Goal: Information Seeking & Learning: Understand process/instructions

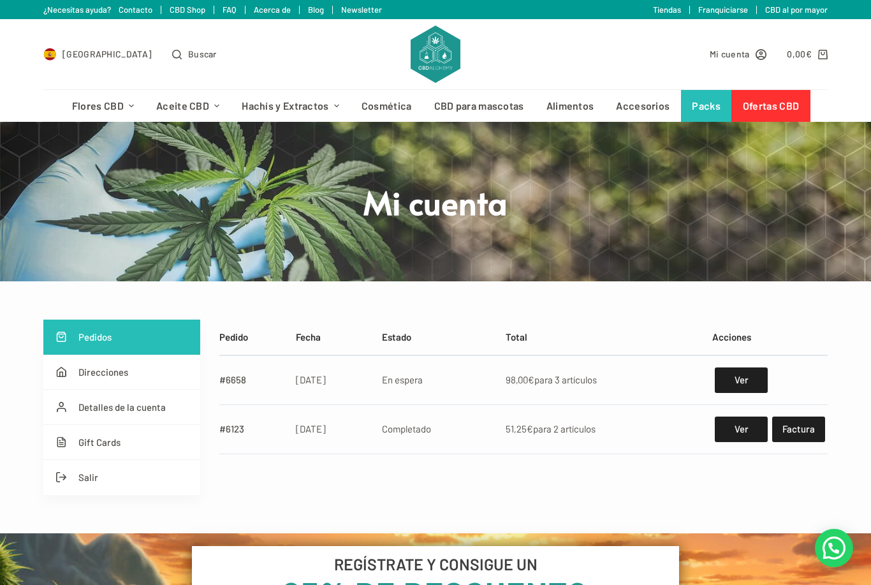
click at [76, 47] on span "[GEOGRAPHIC_DATA]" at bounding box center [107, 54] width 89 height 15
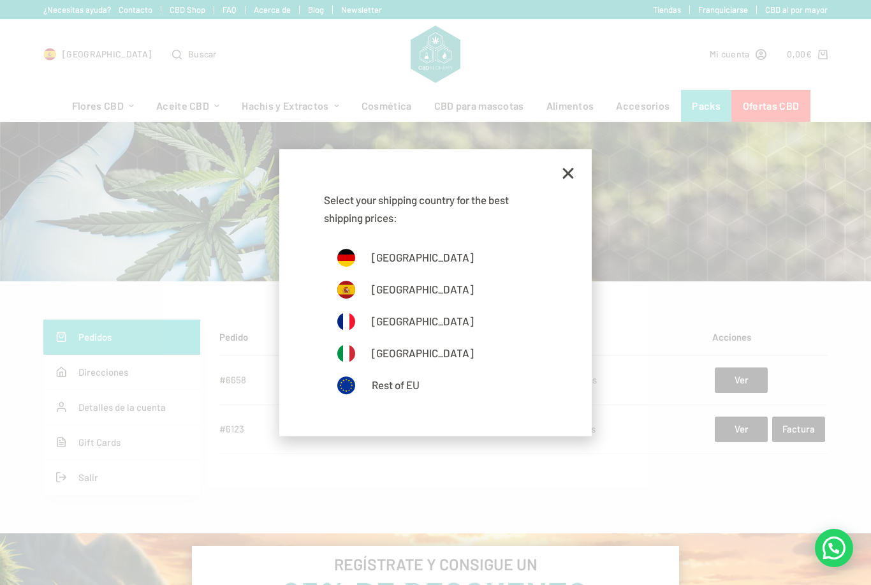
click at [568, 168] on icon at bounding box center [568, 172] width 15 height 15
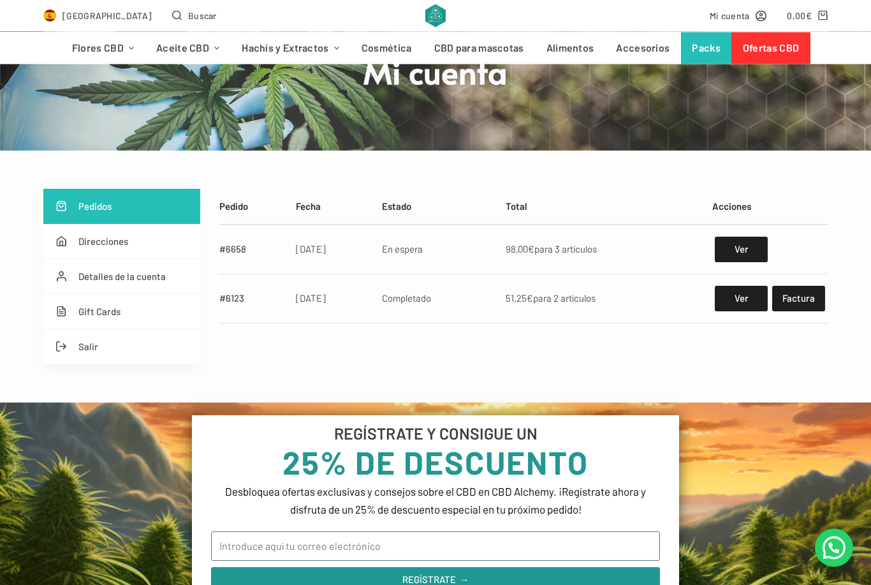
scroll to position [133, 0]
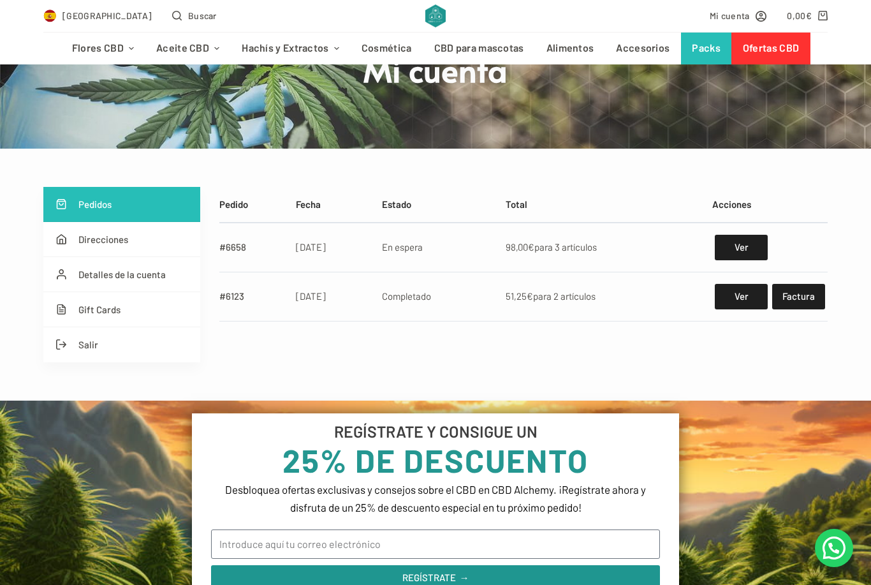
click at [735, 248] on link "Ver" at bounding box center [741, 248] width 53 height 26
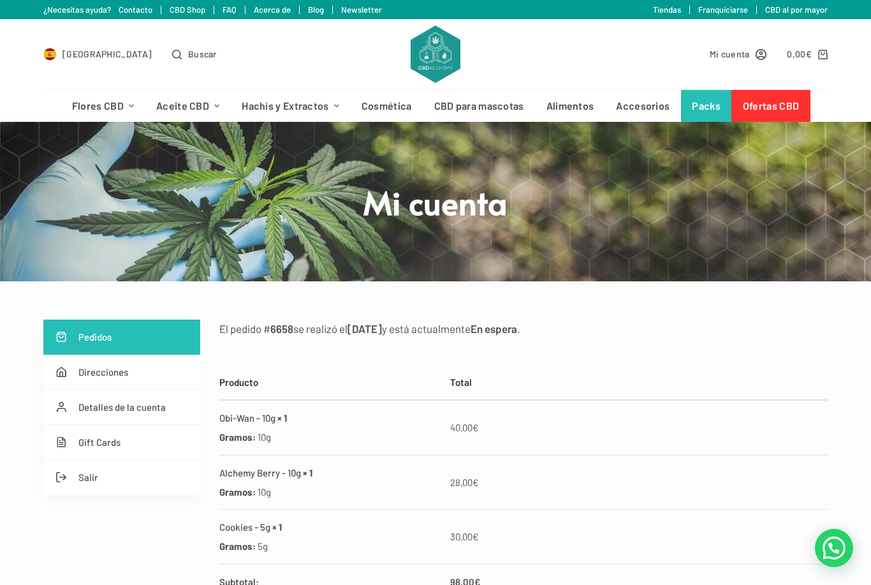
click at [233, 9] on link "FAQ" at bounding box center [230, 9] width 14 height 10
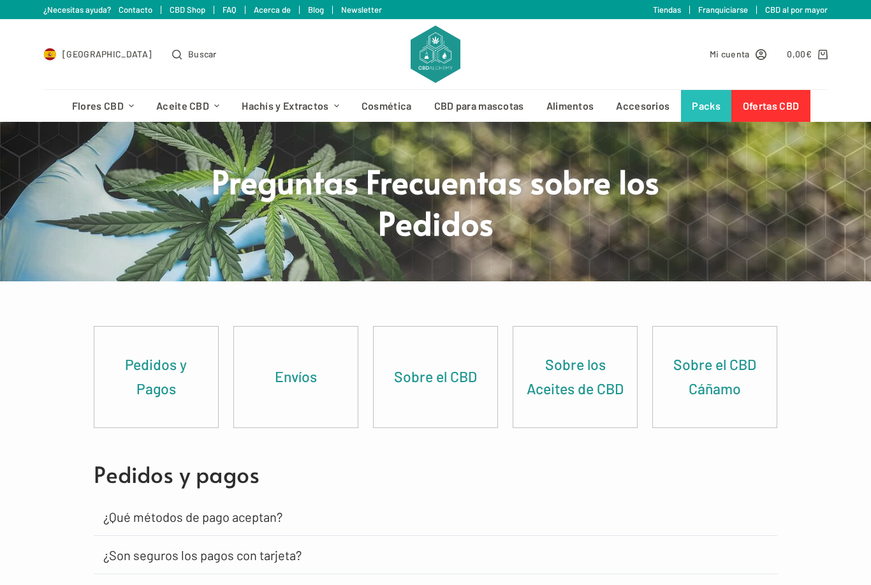
click at [145, 394] on link "Pedidos y Pagos" at bounding box center [156, 377] width 124 height 101
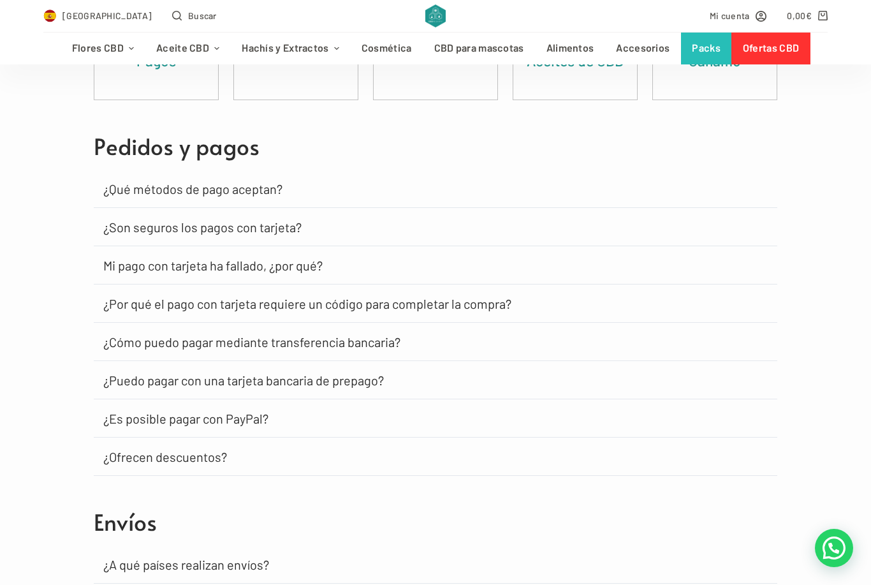
scroll to position [330, 0]
